Goal: Transaction & Acquisition: Book appointment/travel/reservation

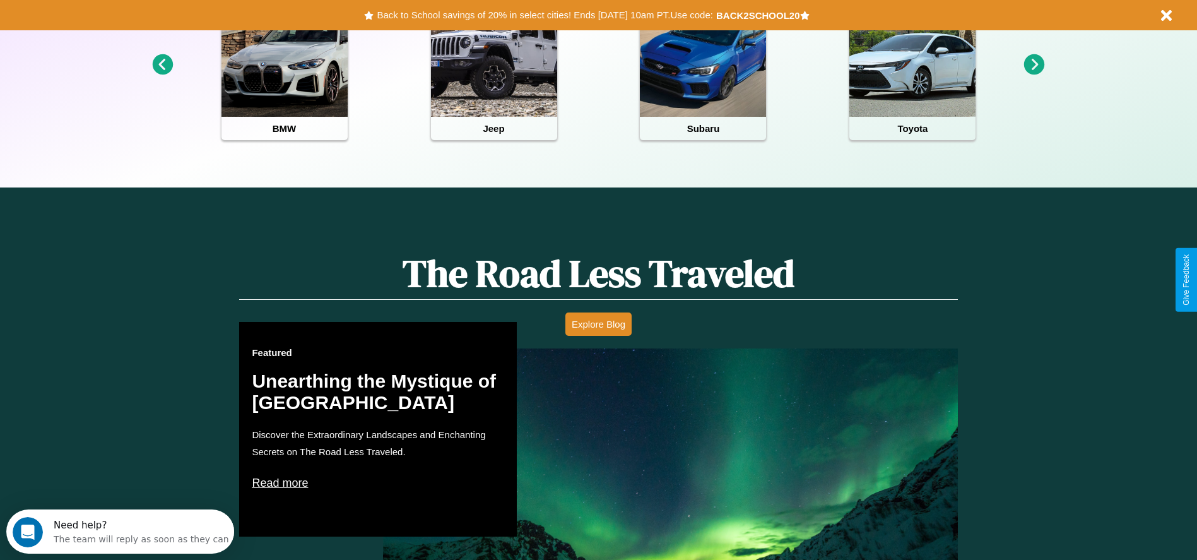
scroll to position [562, 0]
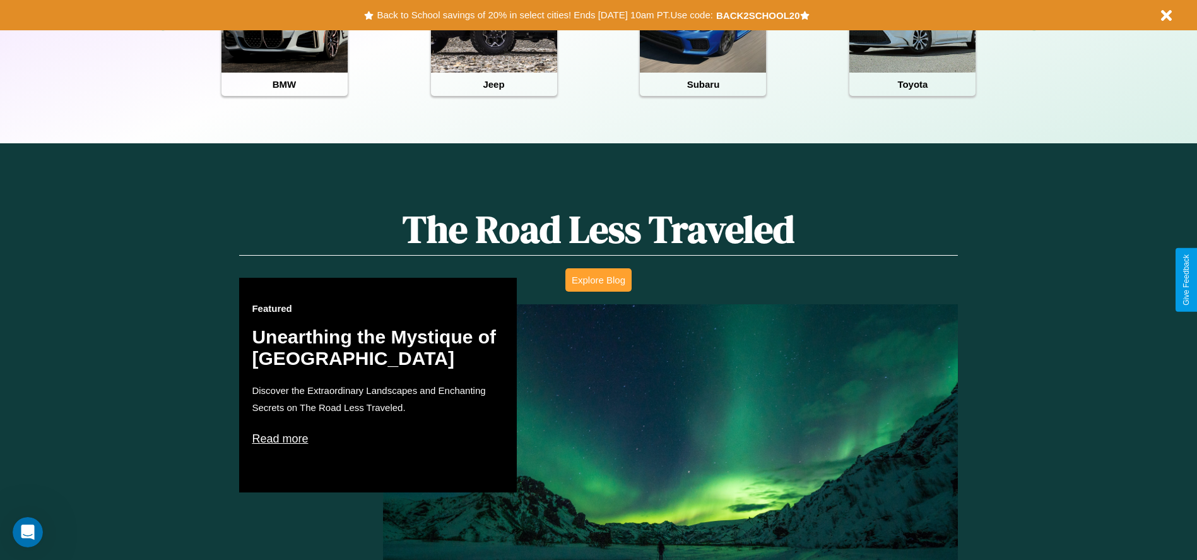
click at [598, 280] on button "Explore Blog" at bounding box center [598, 279] width 66 height 23
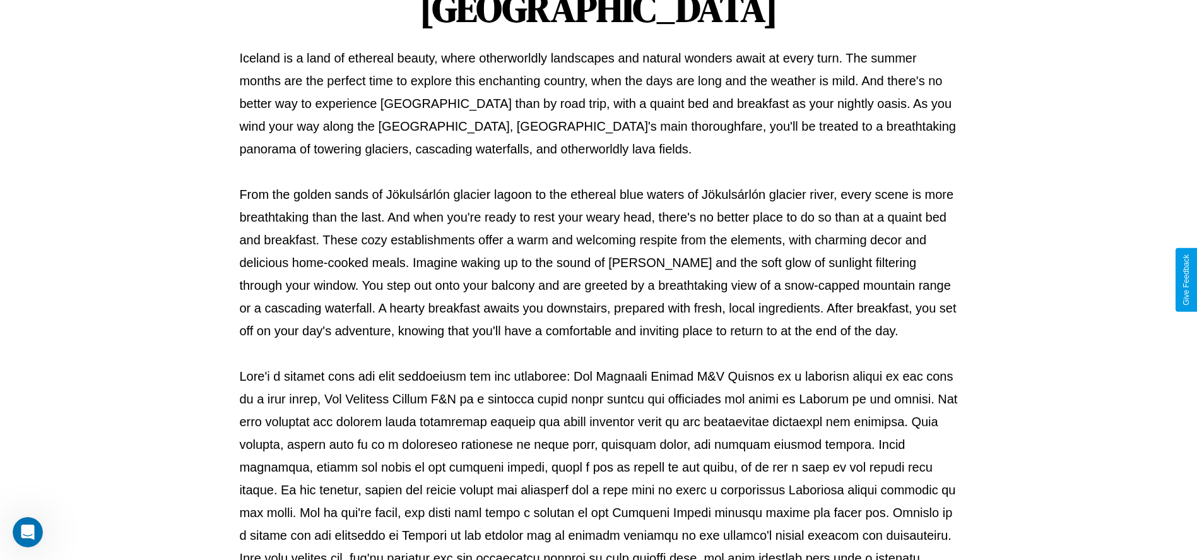
scroll to position [418, 0]
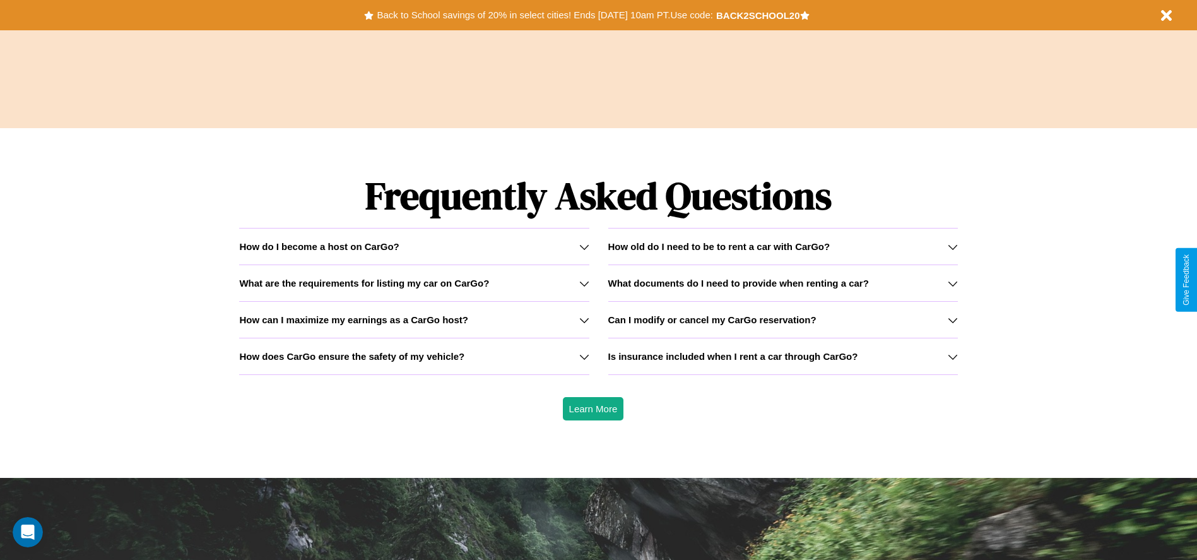
scroll to position [1810, 0]
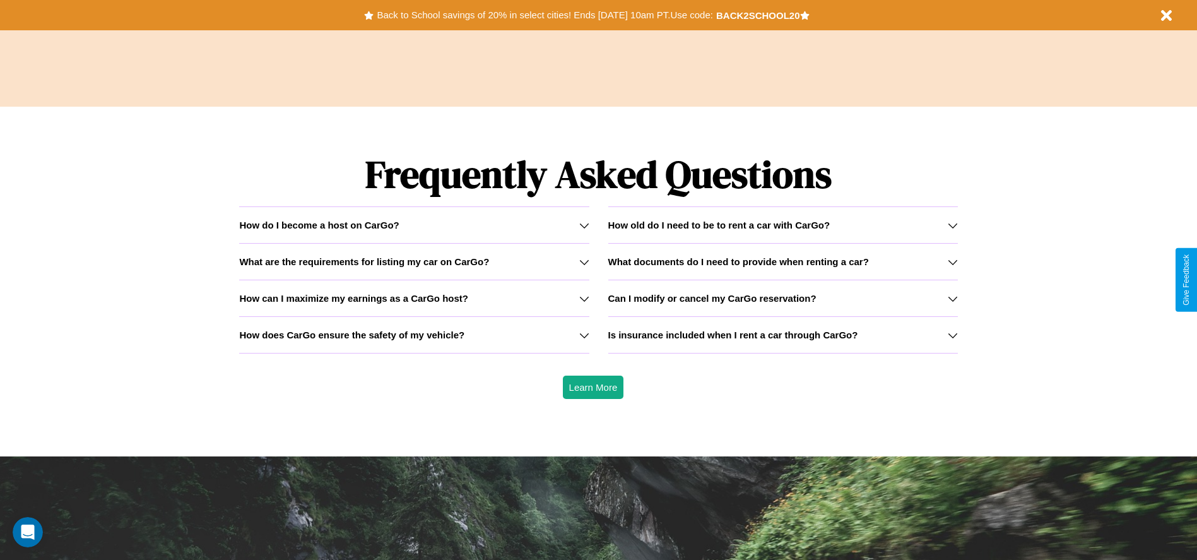
click at [782, 334] on h3 "Is insurance included when I rent a car through CarGo?" at bounding box center [733, 334] width 250 height 11
click at [414, 334] on h3 "How does CarGo ensure the safety of my vehicle?" at bounding box center [351, 334] width 225 height 11
click at [782, 298] on h3 "Can I modify or cancel my CarGo reservation?" at bounding box center [712, 298] width 208 height 11
click at [952, 298] on icon at bounding box center [953, 298] width 10 height 10
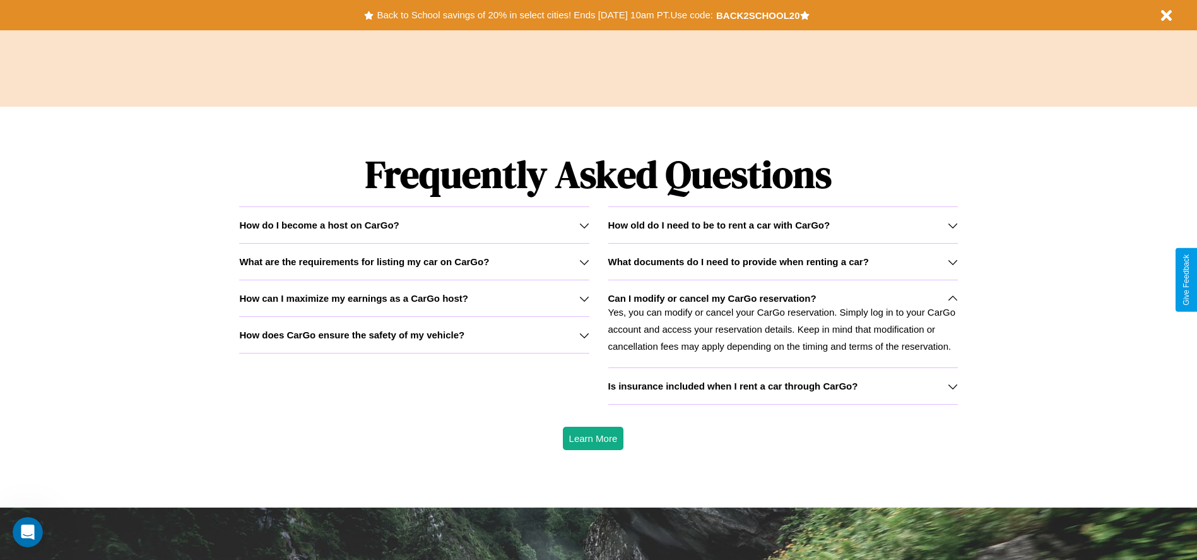
click at [584, 298] on icon at bounding box center [584, 298] width 10 height 10
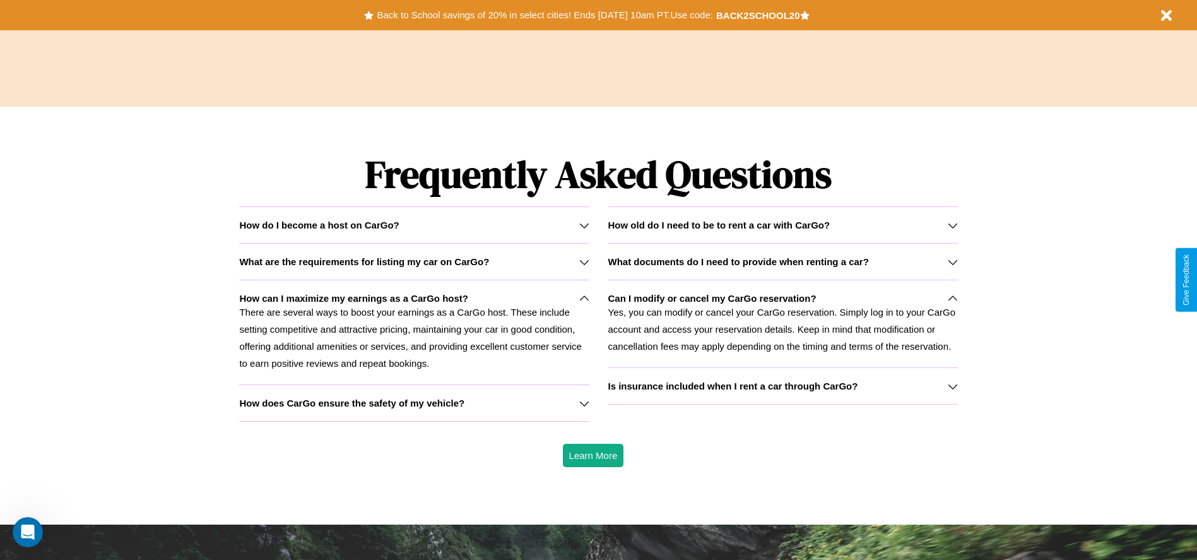
click at [584, 225] on icon at bounding box center [584, 225] width 10 height 10
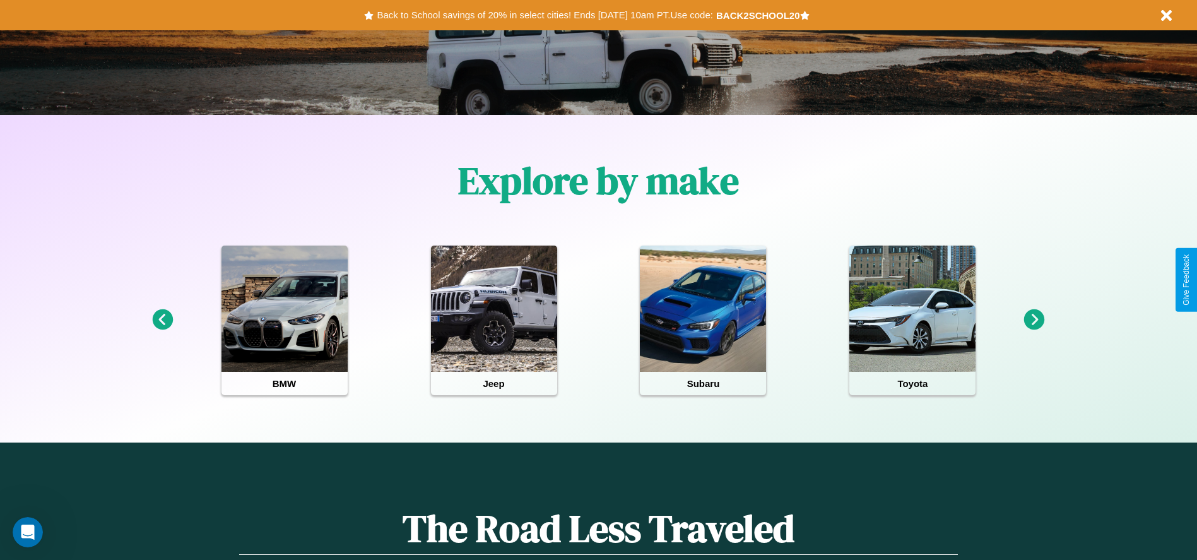
scroll to position [262, 0]
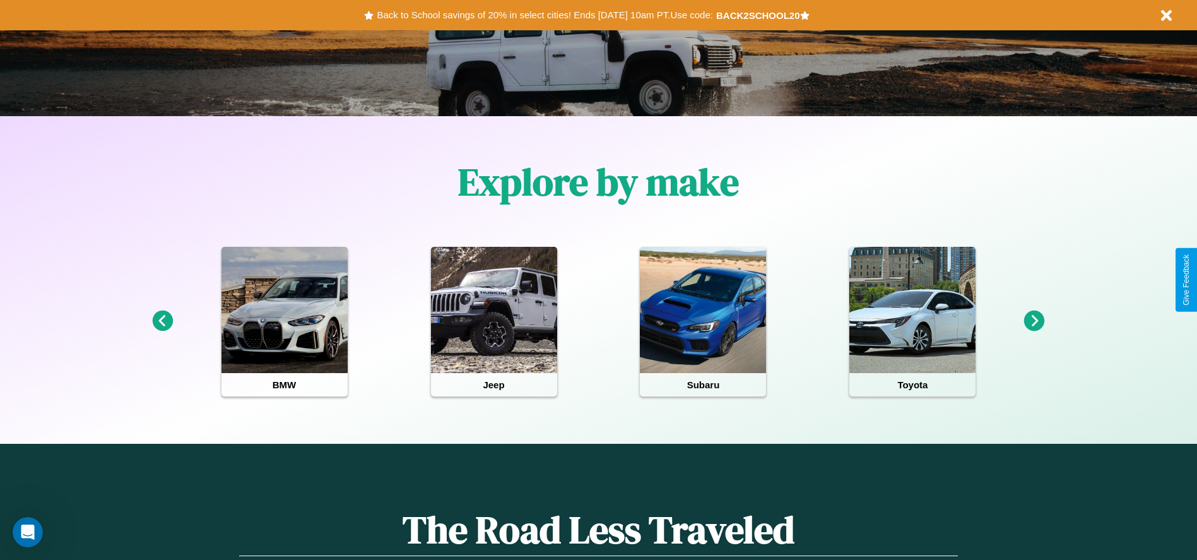
click at [1034, 321] on icon at bounding box center [1034, 320] width 21 height 21
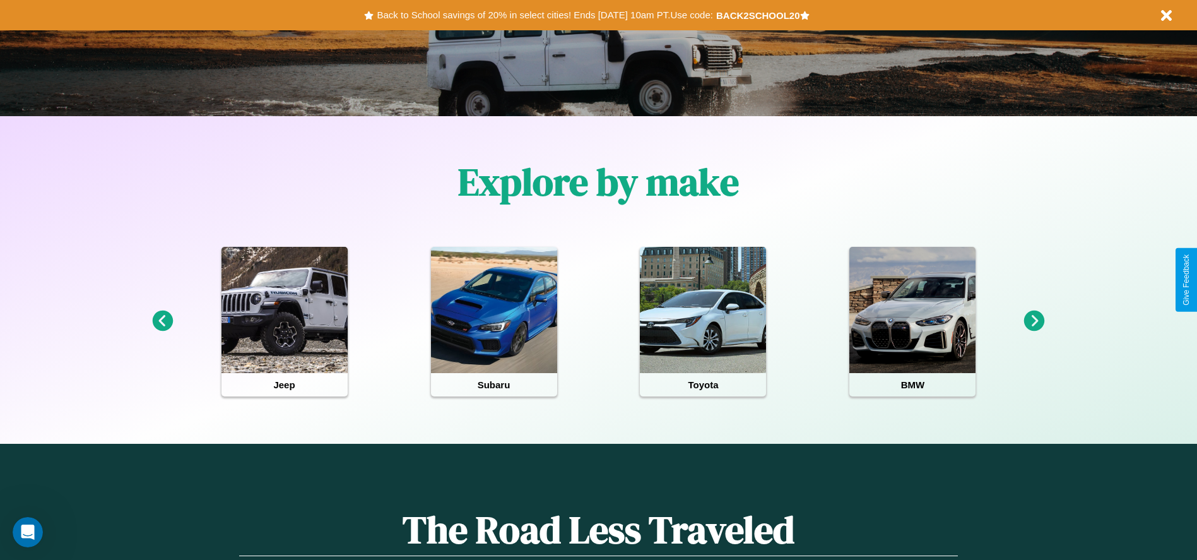
click at [162, 321] on icon at bounding box center [162, 320] width 21 height 21
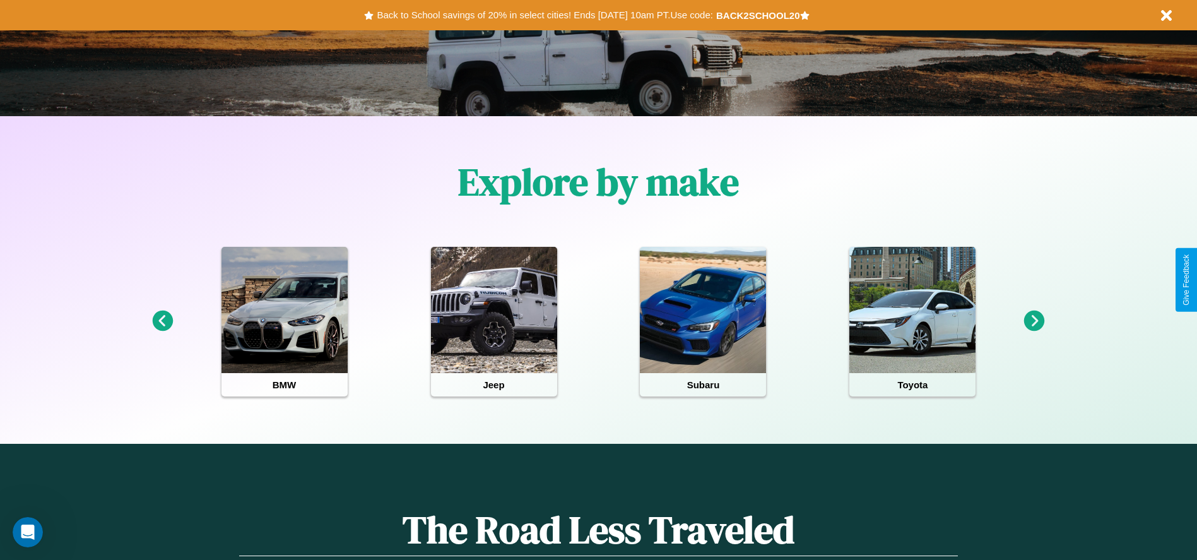
click at [162, 321] on icon at bounding box center [162, 320] width 21 height 21
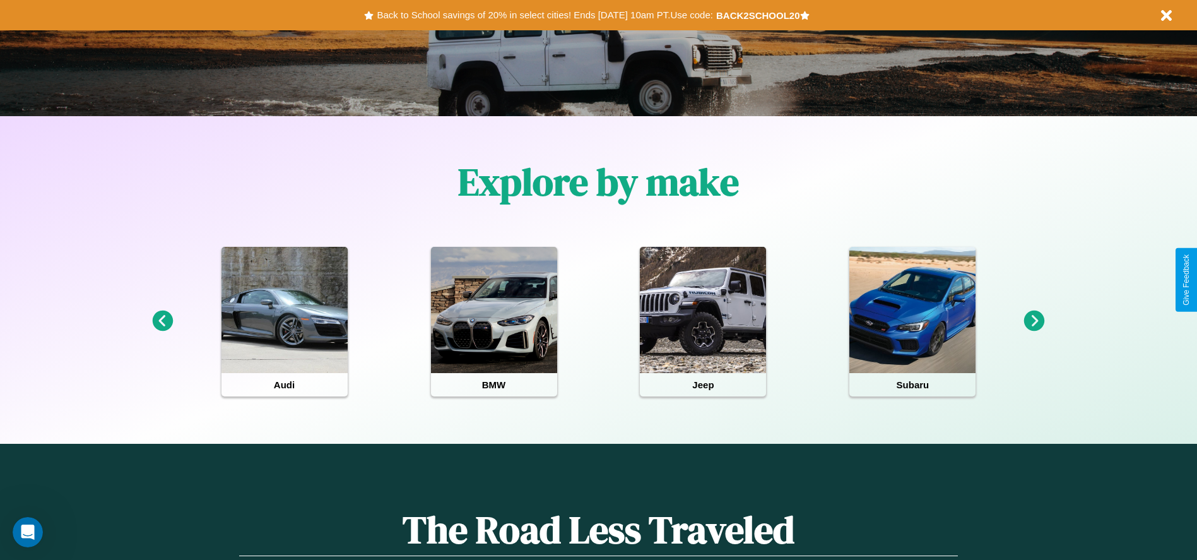
click at [1034, 321] on icon at bounding box center [1034, 320] width 21 height 21
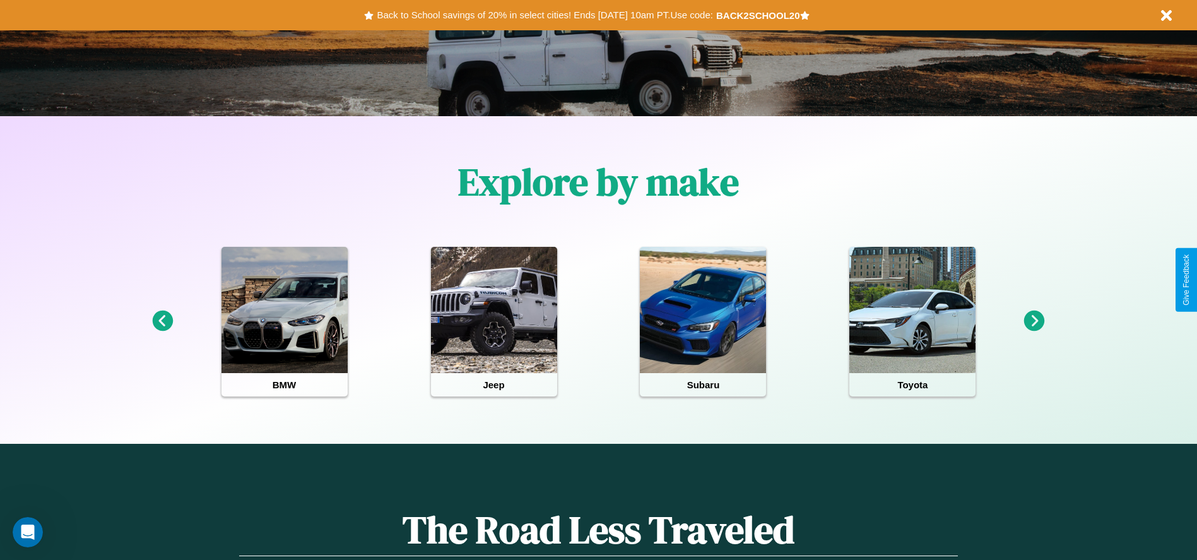
click at [1034, 321] on icon at bounding box center [1034, 320] width 21 height 21
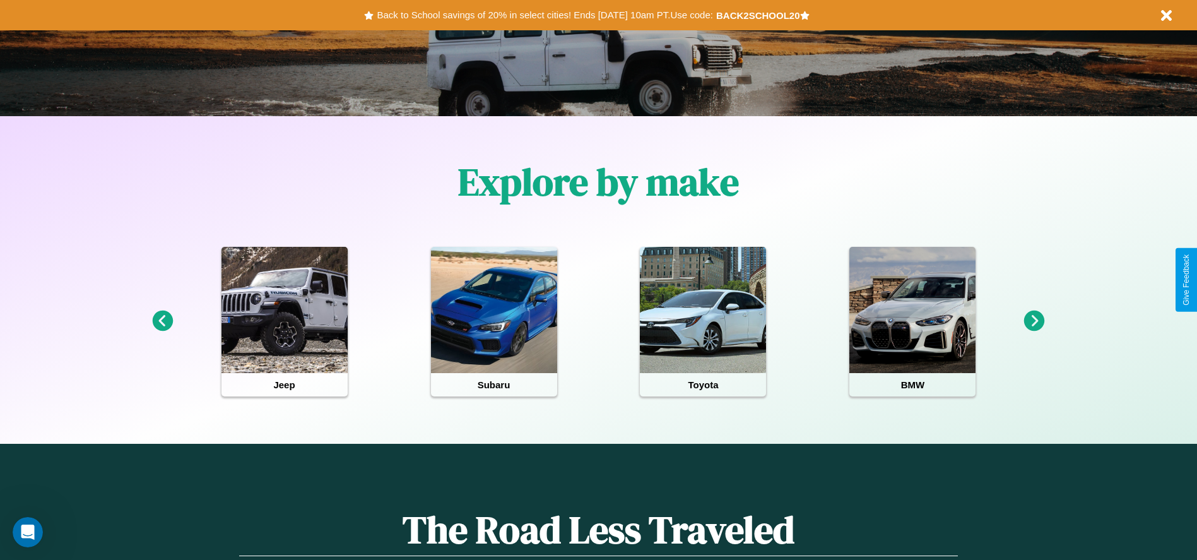
click at [162, 321] on icon at bounding box center [162, 320] width 21 height 21
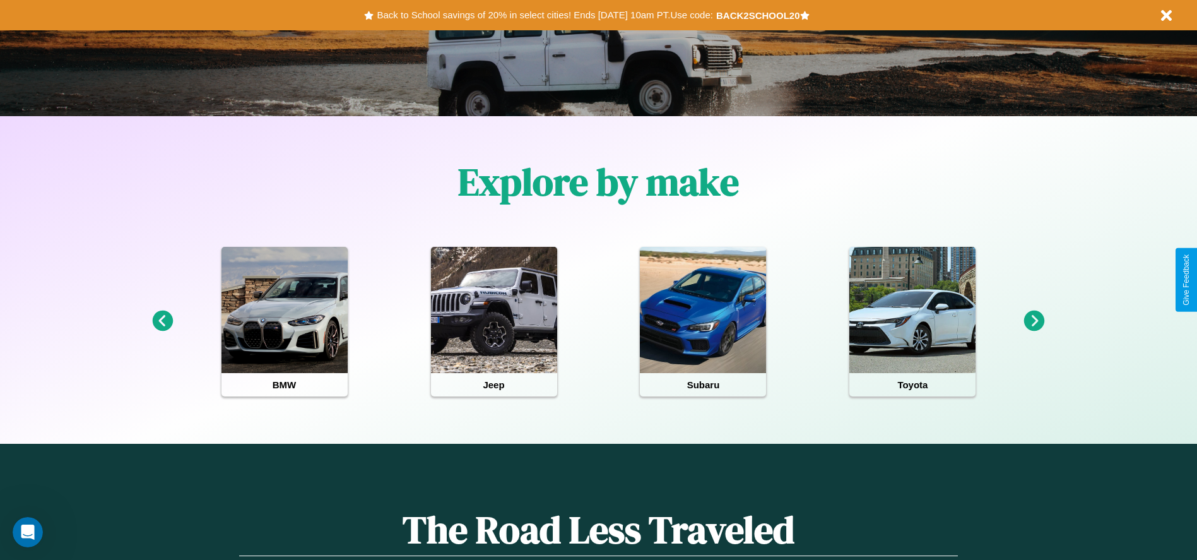
click at [1034, 321] on icon at bounding box center [1034, 320] width 21 height 21
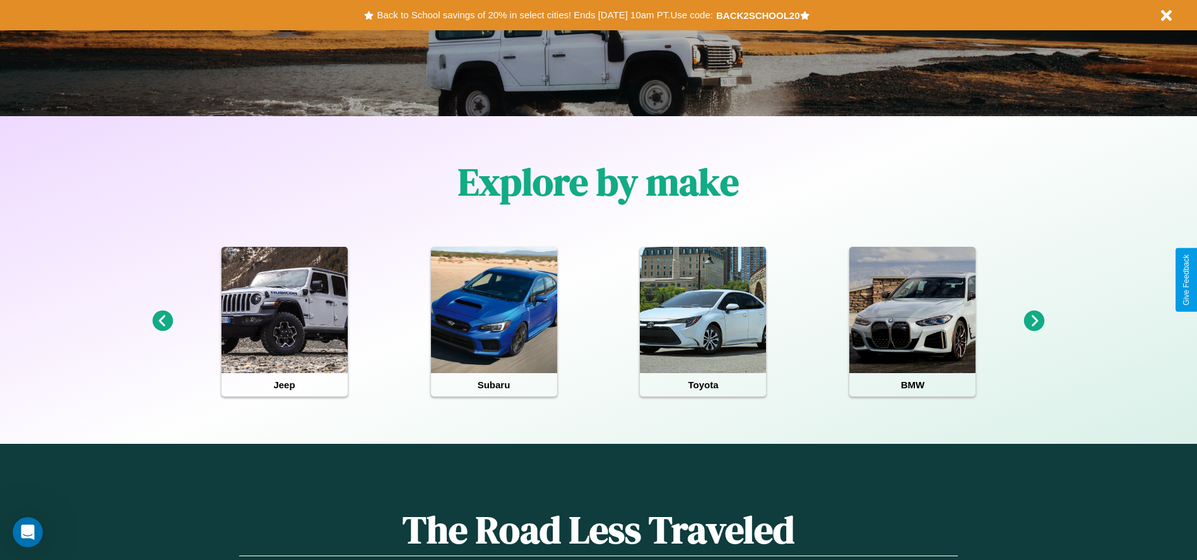
click at [162, 321] on icon at bounding box center [162, 320] width 21 height 21
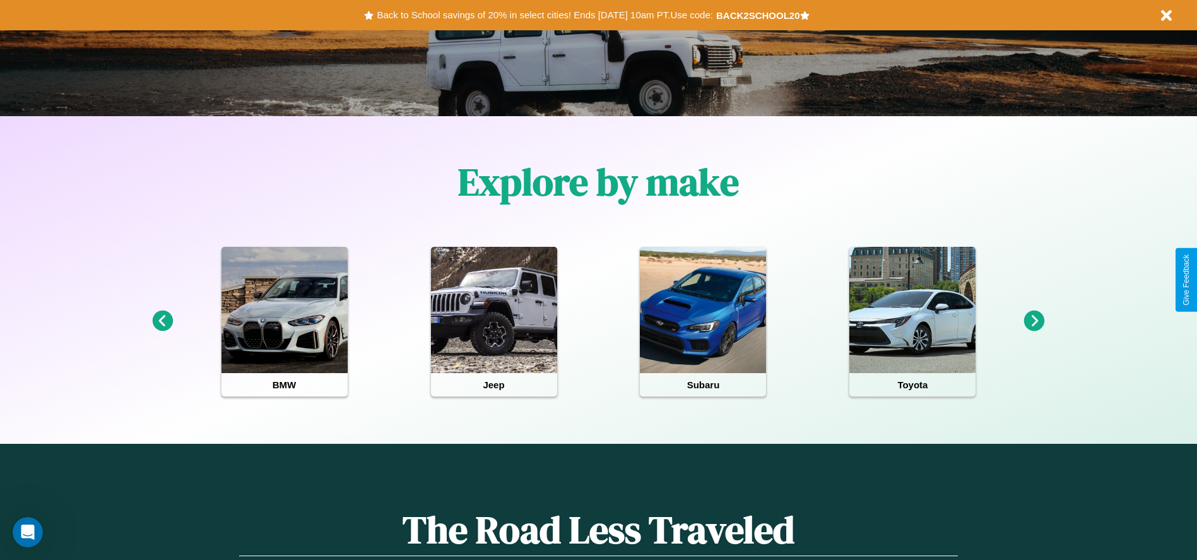
click at [1034, 321] on icon at bounding box center [1034, 320] width 21 height 21
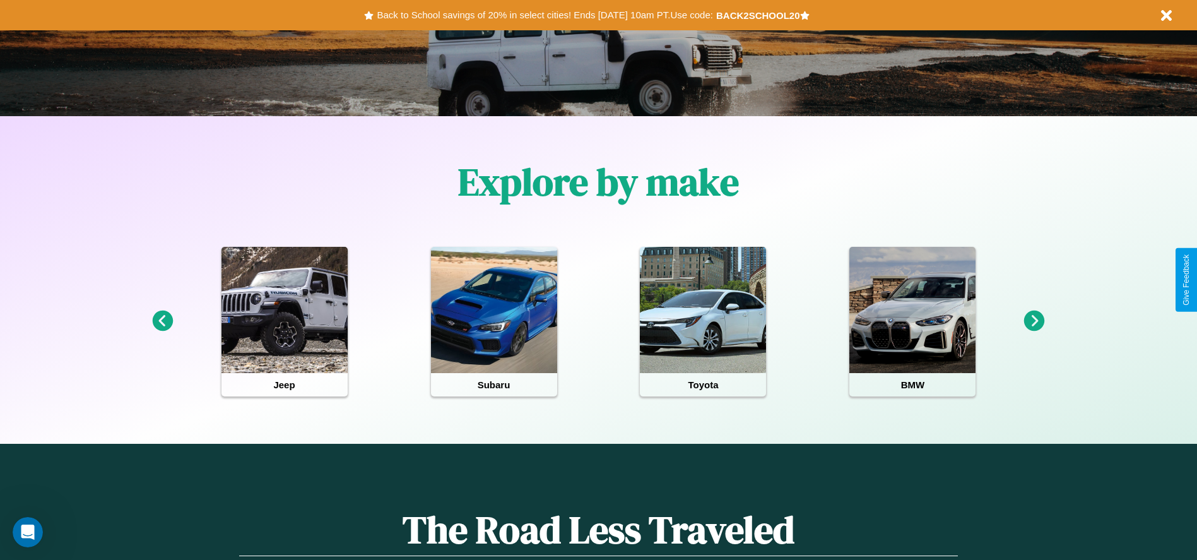
click at [162, 321] on icon at bounding box center [162, 320] width 21 height 21
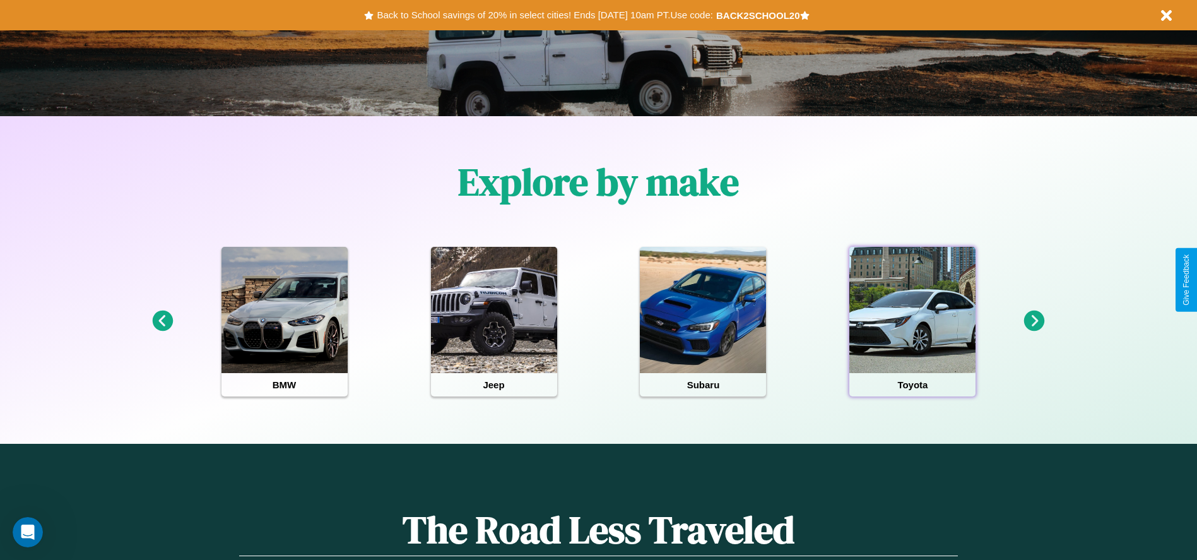
click at [912, 321] on div at bounding box center [912, 310] width 126 height 126
